Goal: Task Accomplishment & Management: Manage account settings

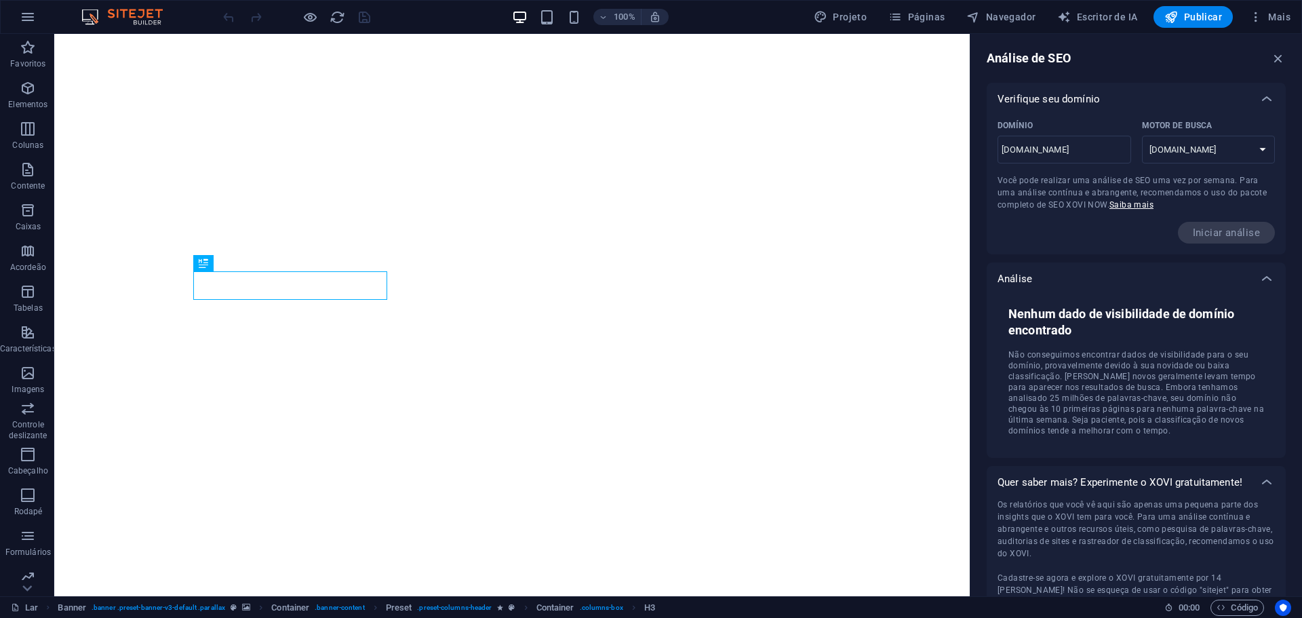
select select "[DOMAIN_NAME]"
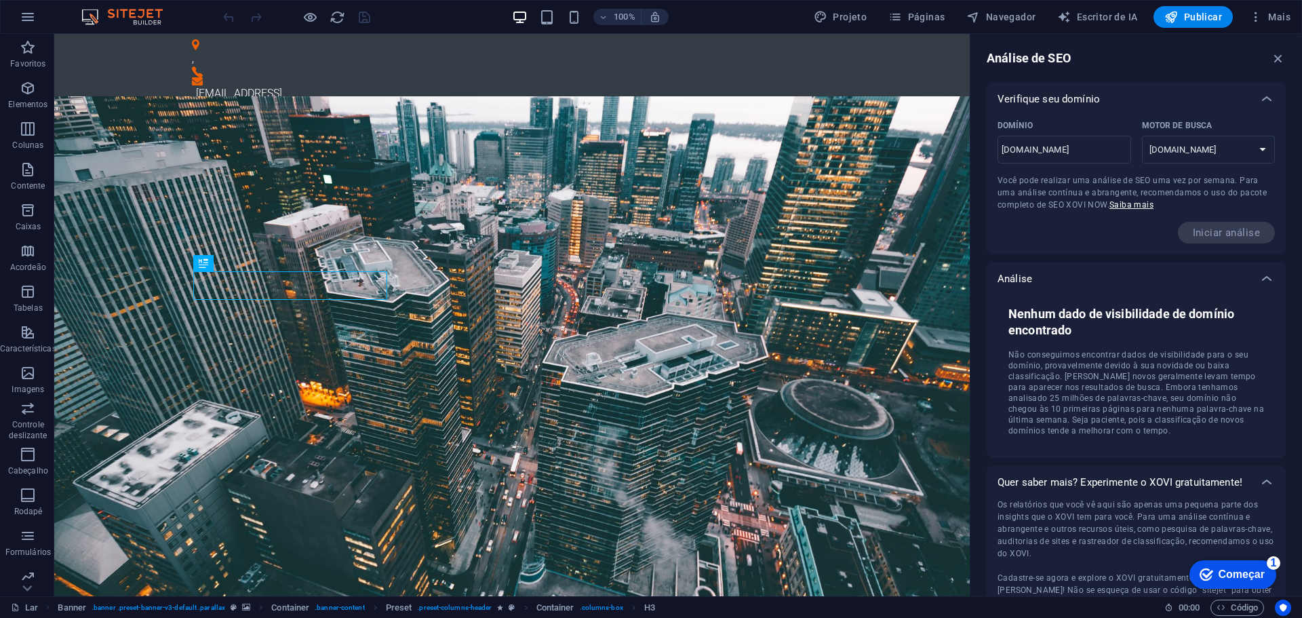
scroll to position [56, 0]
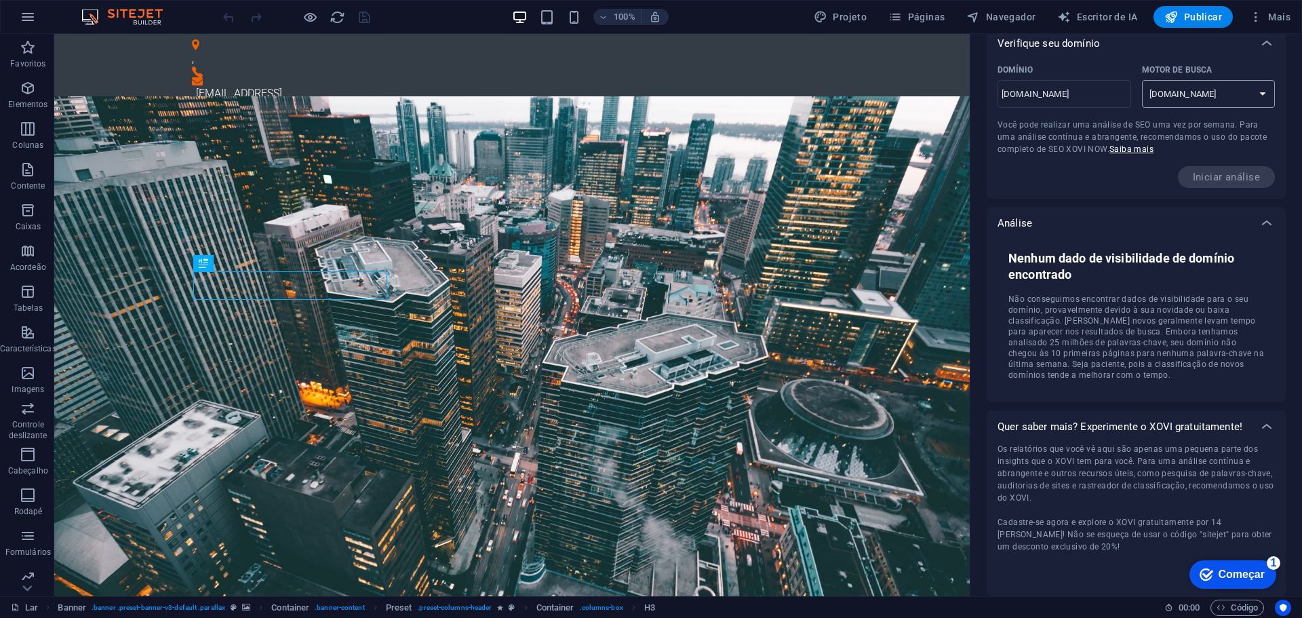
click at [1228, 88] on select "[DOMAIN_NAME] [DOMAIN_NAME] [DOMAIN_NAME] [DOMAIN_NAME] [DOMAIN_NAME] [DOMAIN_N…" at bounding box center [1209, 94] width 134 height 28
click at [1038, 180] on div "Iniciar análise" at bounding box center [1136, 177] width 277 height 22
click at [1258, 14] on icon "button" at bounding box center [1257, 17] width 14 height 14
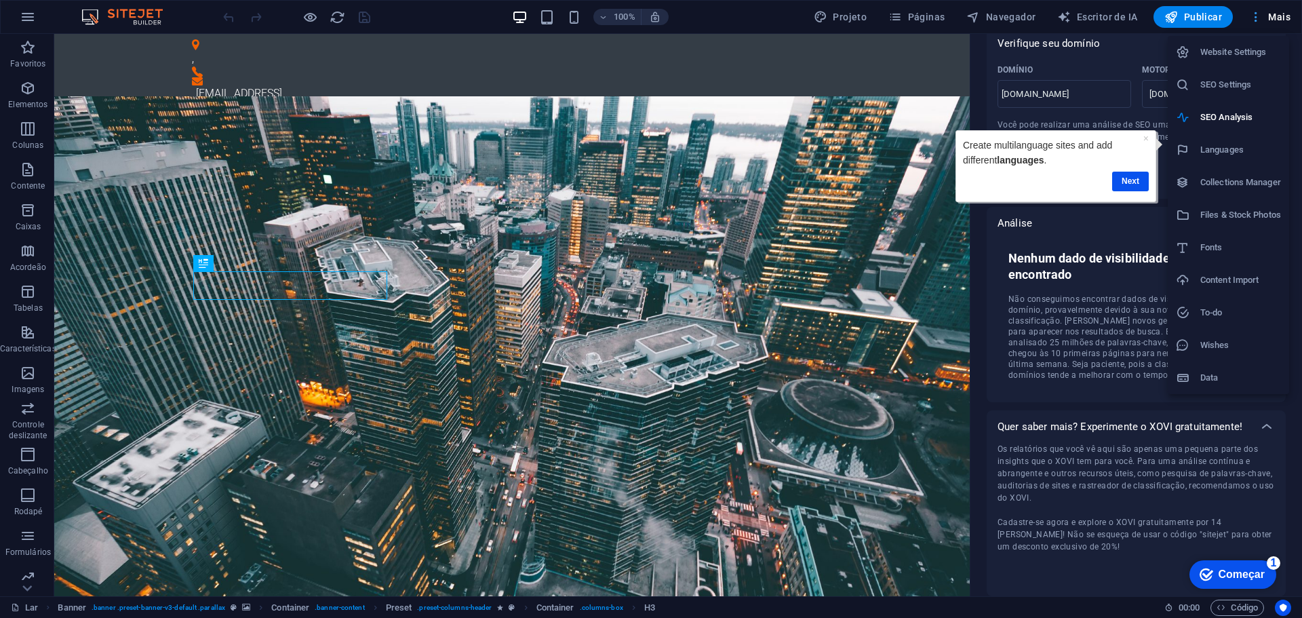
scroll to position [0, 0]
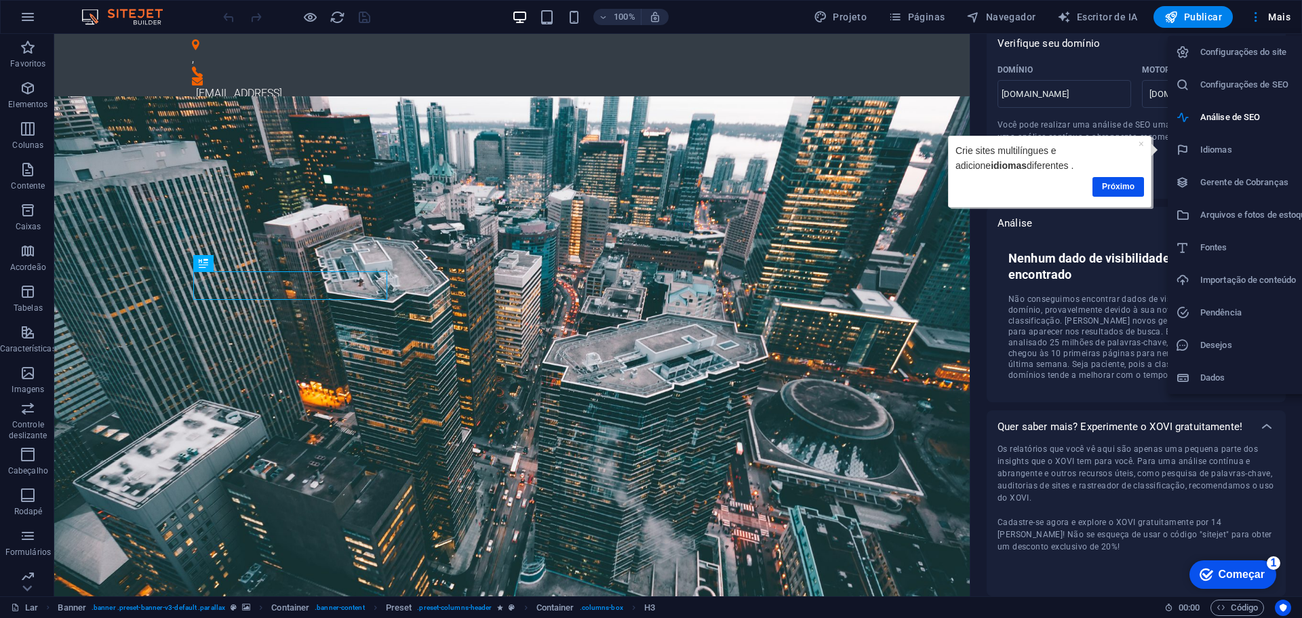
click at [1242, 56] on font "Configurações do site" at bounding box center [1244, 52] width 86 height 10
select select "41"
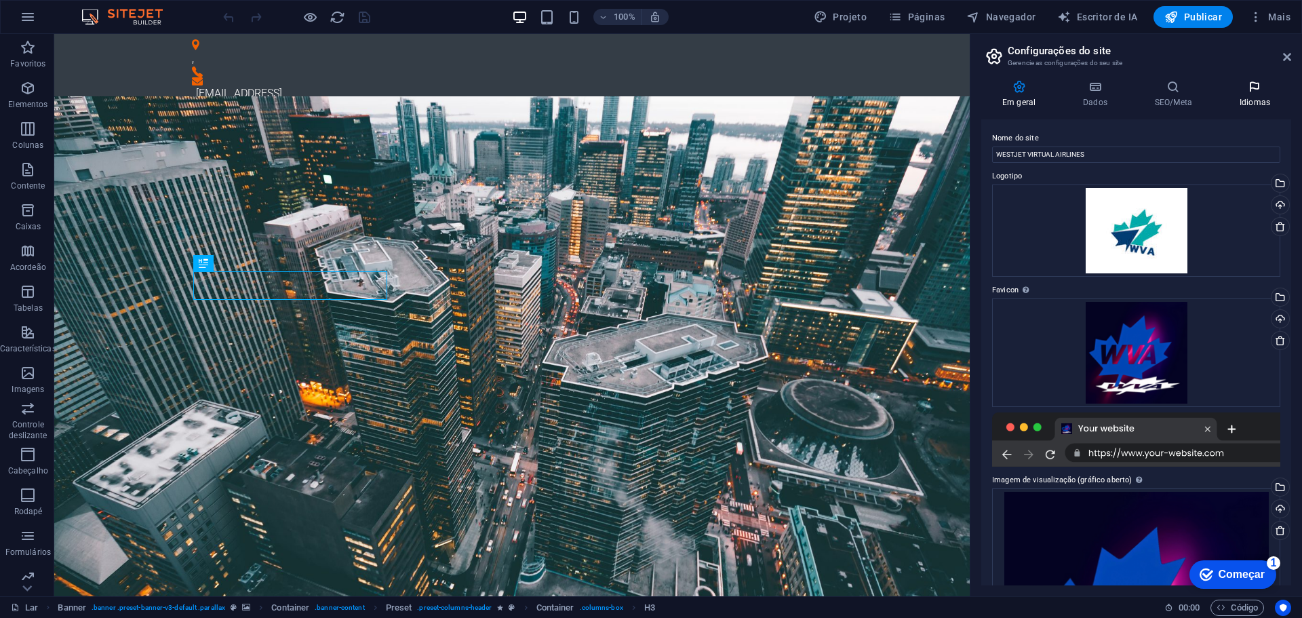
click at [1260, 90] on icon at bounding box center [1255, 87] width 73 height 14
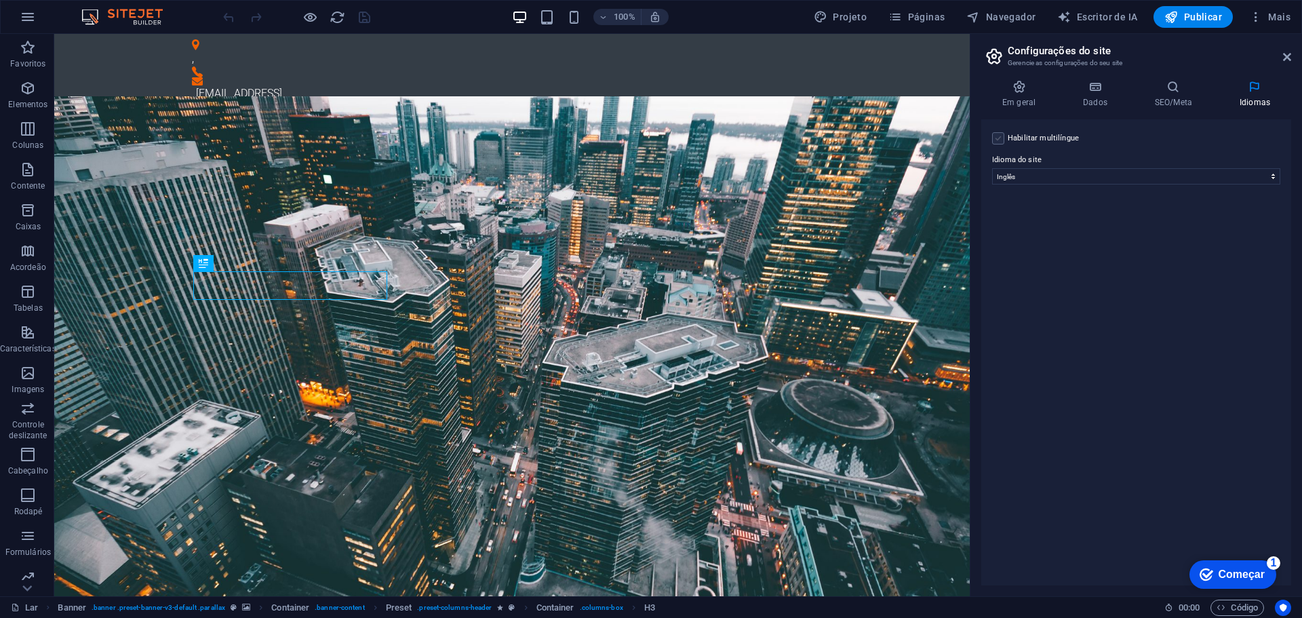
click at [1004, 134] on label at bounding box center [998, 138] width 12 height 12
click at [0, 0] on input "Habilitar multilíngue Para desabilitar o multilíngue, exclua todos os idiomas a…" at bounding box center [0, 0] width 0 height 0
select select
click at [1003, 134] on label at bounding box center [998, 138] width 12 height 12
click at [0, 0] on input "Habilitar multilíngue Para desabilitar o multilíngue, exclua todos os idiomas a…" at bounding box center [0, 0] width 0 height 0
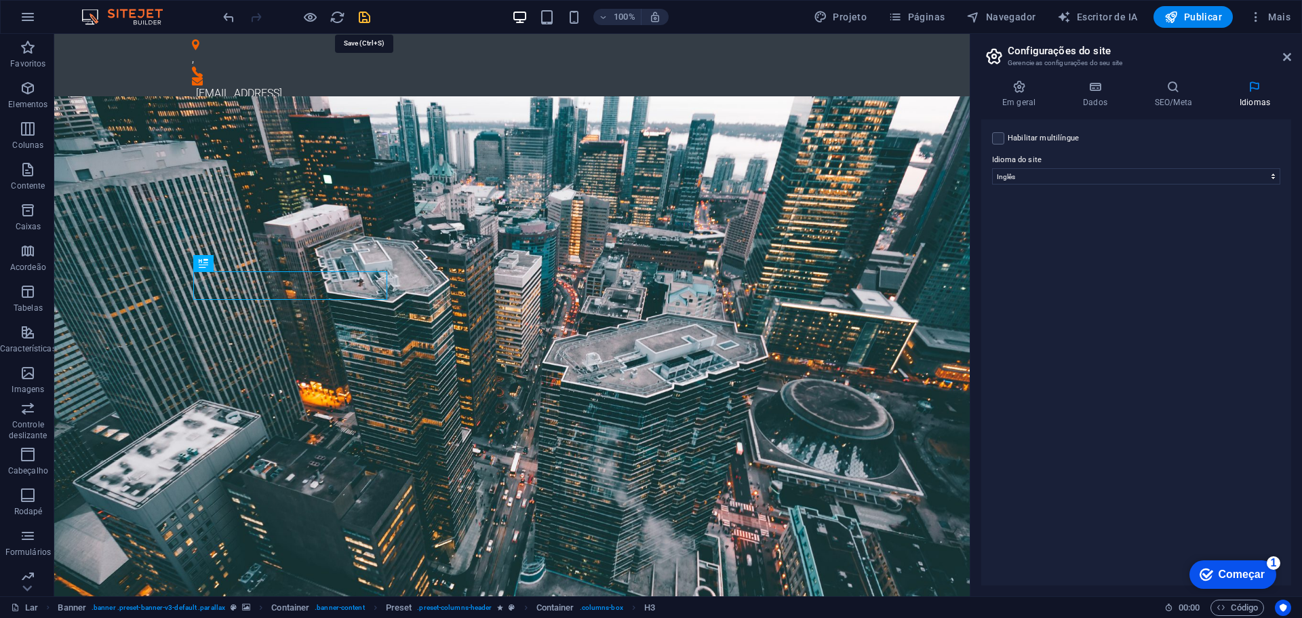
click at [364, 20] on icon "salvar" at bounding box center [365, 17] width 16 height 16
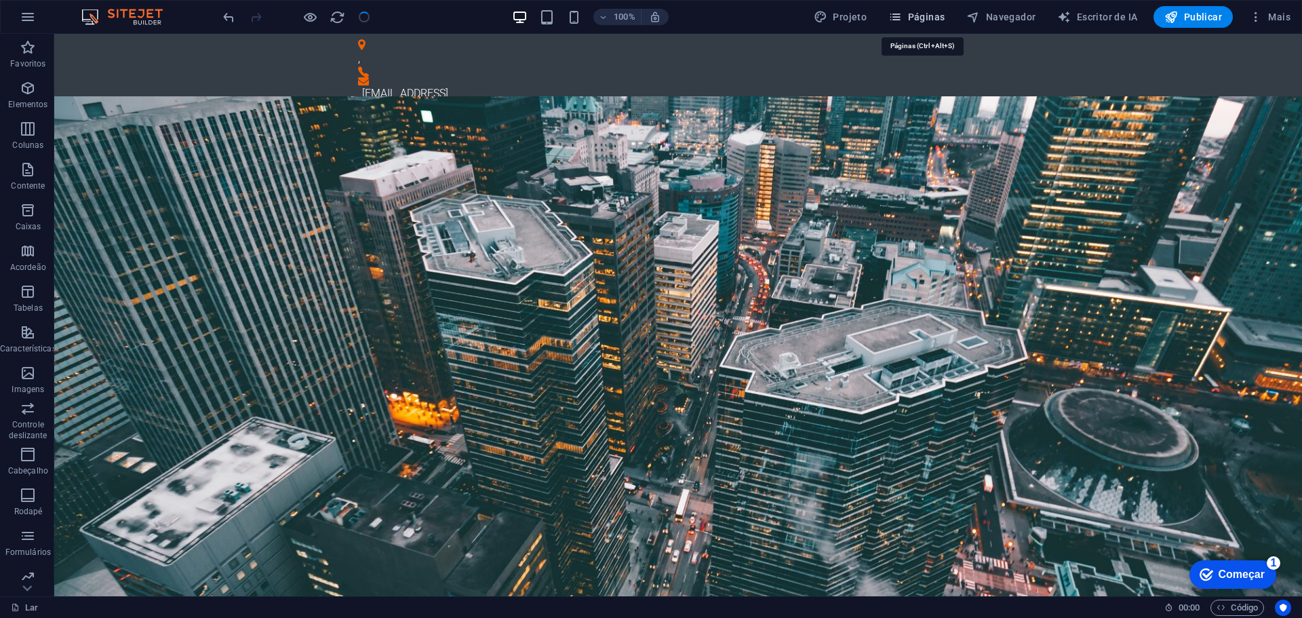
click at [946, 18] on font "Páginas" at bounding box center [926, 17] width 37 height 11
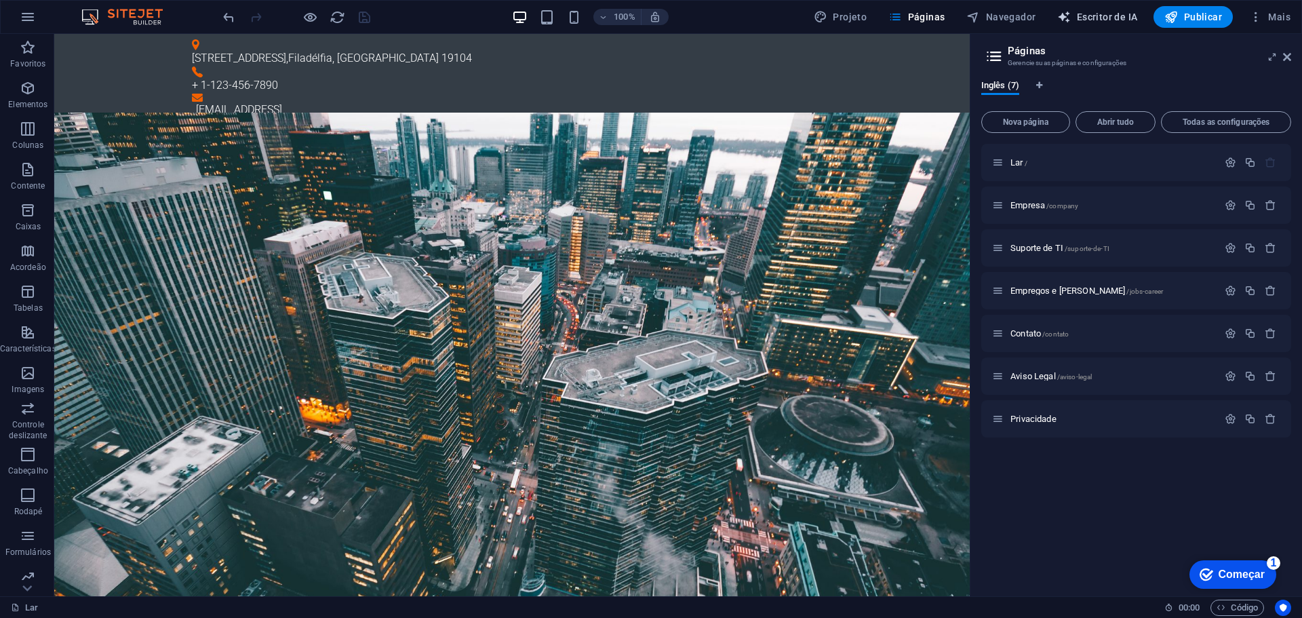
click at [1121, 16] on font "Escritor de IA" at bounding box center [1107, 17] width 61 height 11
select select "English"
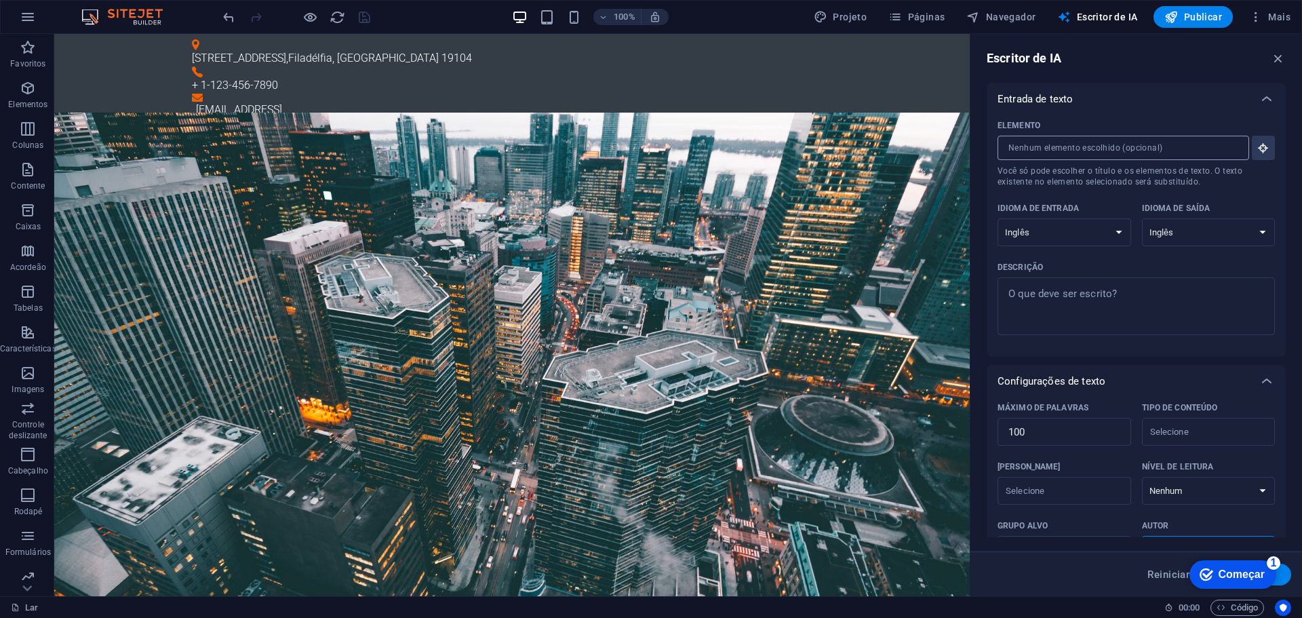
click at [1181, 140] on input "Elemento ​ Você só pode escolher o título e os elementos de texto. O texto exis…" at bounding box center [1119, 148] width 242 height 24
click at [1233, 577] on font "Começar" at bounding box center [1242, 574] width 46 height 12
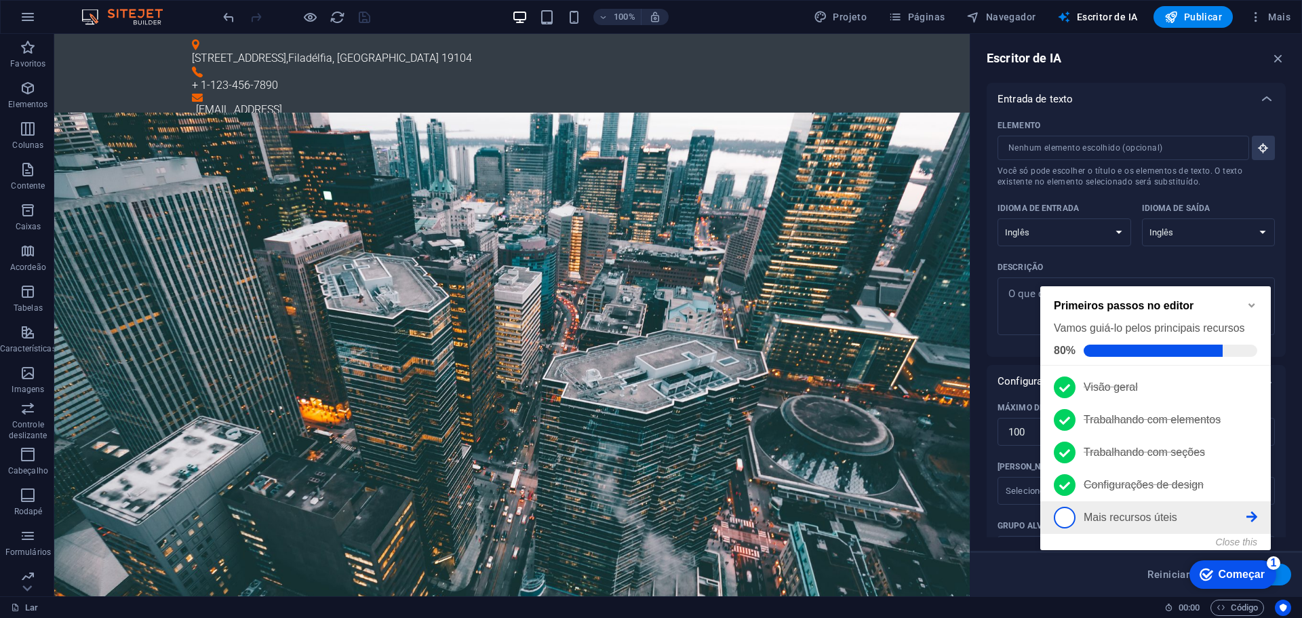
click at [1096, 512] on font "Mais recursos úteis" at bounding box center [1131, 517] width 94 height 12
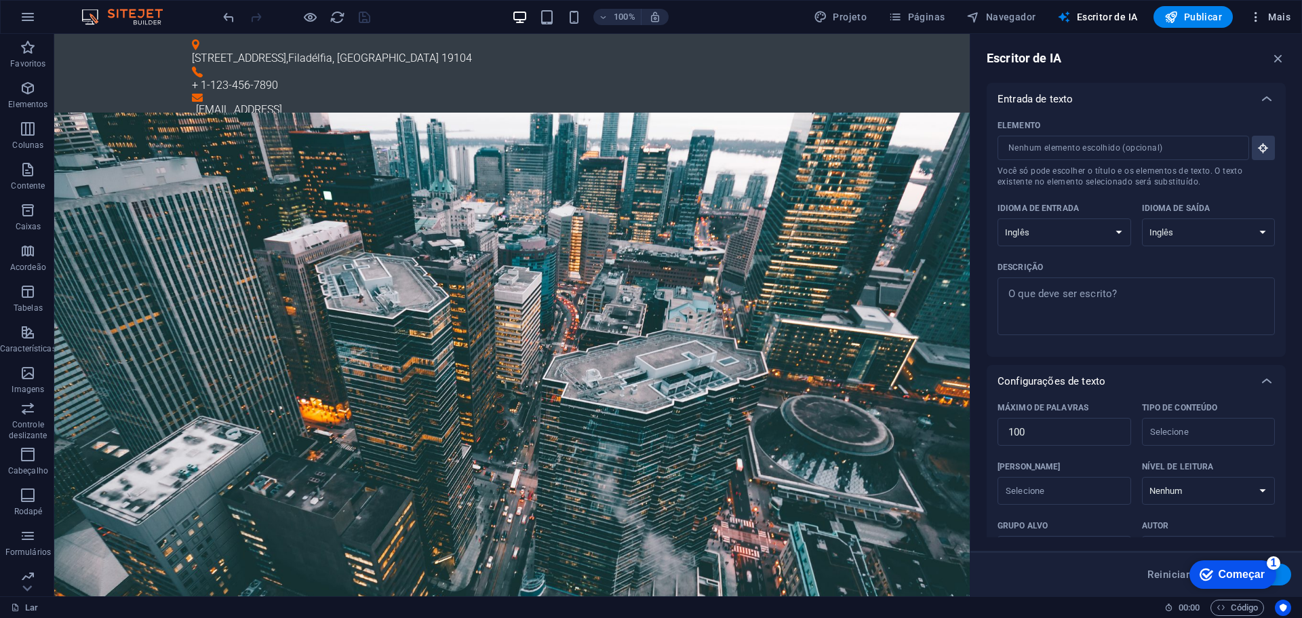
click at [1273, 10] on span "Mais" at bounding box center [1270, 17] width 41 height 14
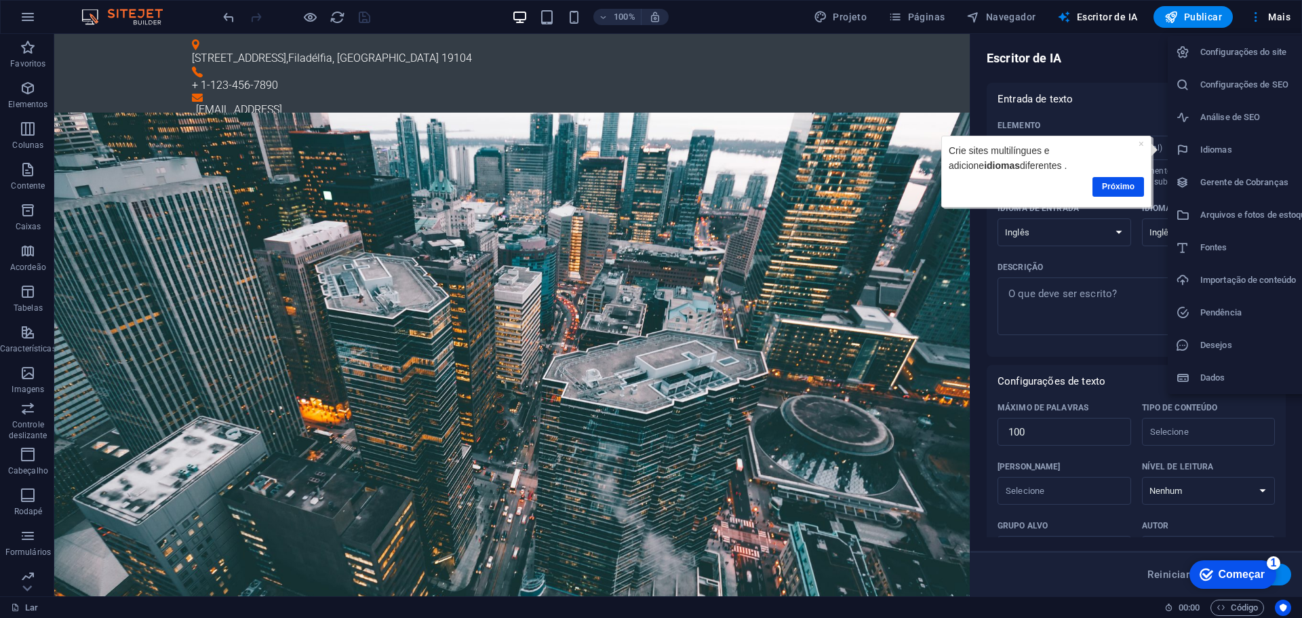
click at [1234, 153] on h6 "Idiomas" at bounding box center [1256, 150] width 111 height 16
select select "41"
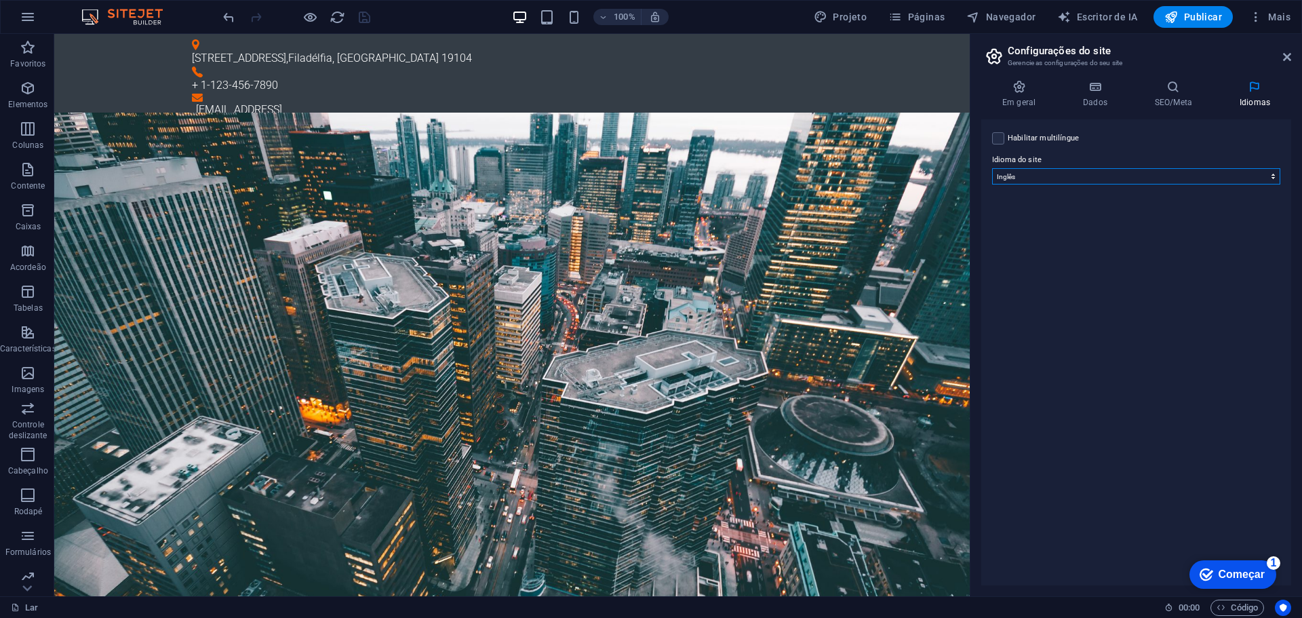
click at [1044, 174] on select "[PERSON_NAME] afrikaans Akan albanês Amárico árabe [PERSON_NAME] Assameses Avar…" at bounding box center [1136, 176] width 288 height 16
click at [992, 168] on select "[PERSON_NAME] afrikaans Akan albanês Amárico árabe [PERSON_NAME] Assameses Avar…" at bounding box center [1136, 176] width 288 height 16
click at [343, 18] on icon "recarregar" at bounding box center [338, 17] width 16 height 16
click at [1017, 90] on icon at bounding box center [1019, 87] width 75 height 14
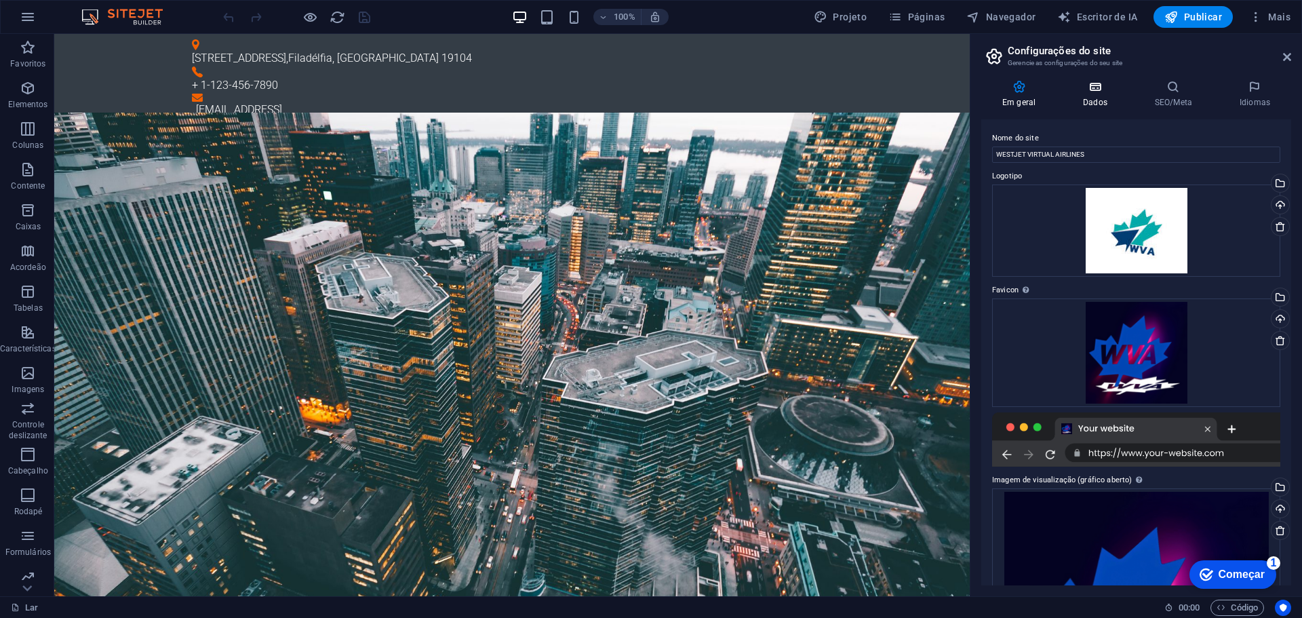
click at [1100, 88] on icon at bounding box center [1095, 87] width 66 height 14
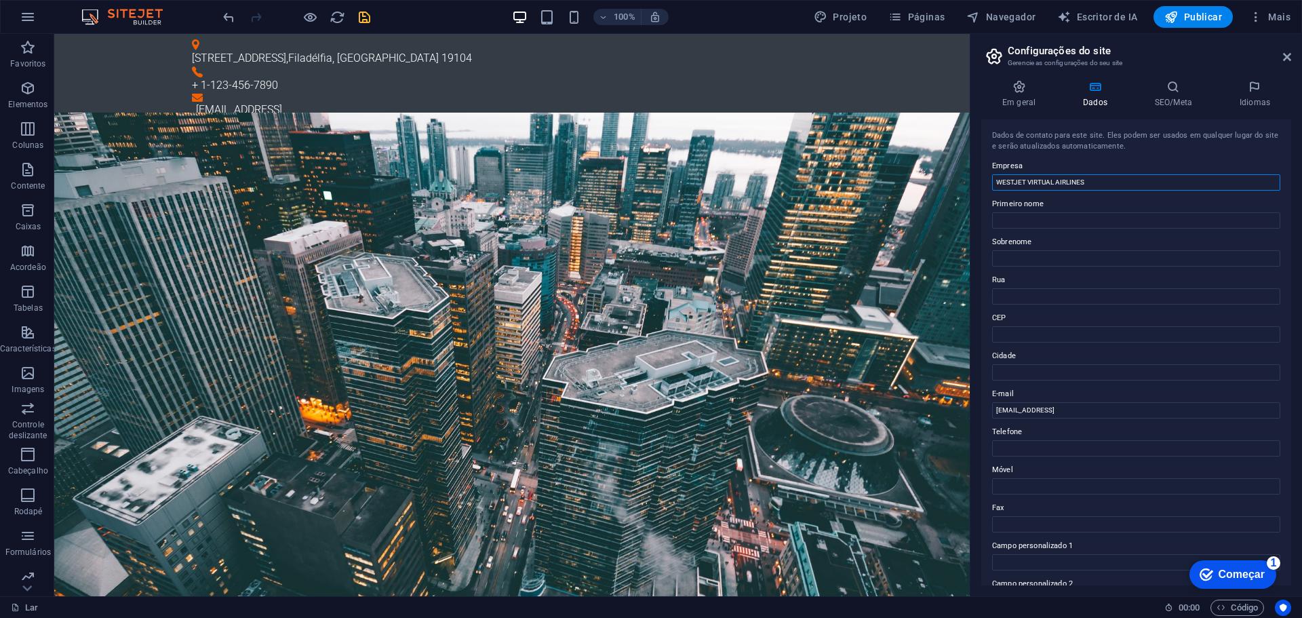
type input "WESTJET VIRTUAL AIRLINES"
